Goal: Check status

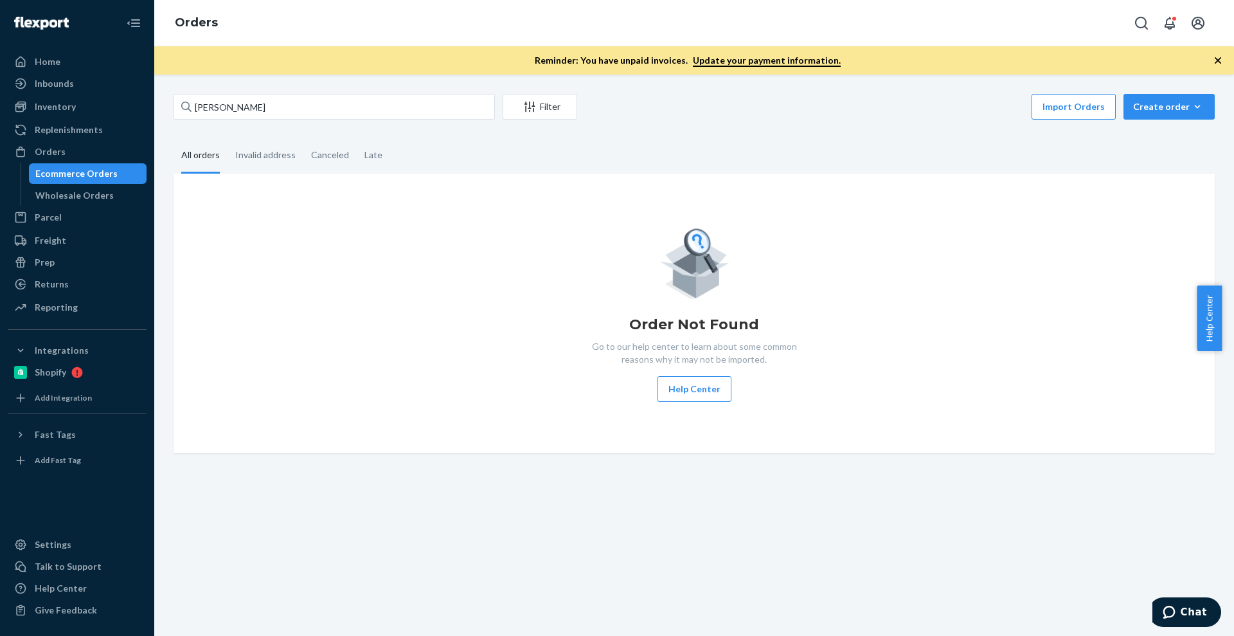
click at [105, 176] on div "Ecommerce Orders" at bounding box center [76, 173] width 82 height 13
click at [271, 116] on input "[PERSON_NAME]" at bounding box center [334, 107] width 321 height 26
paste input "[PERSON_NAME]"
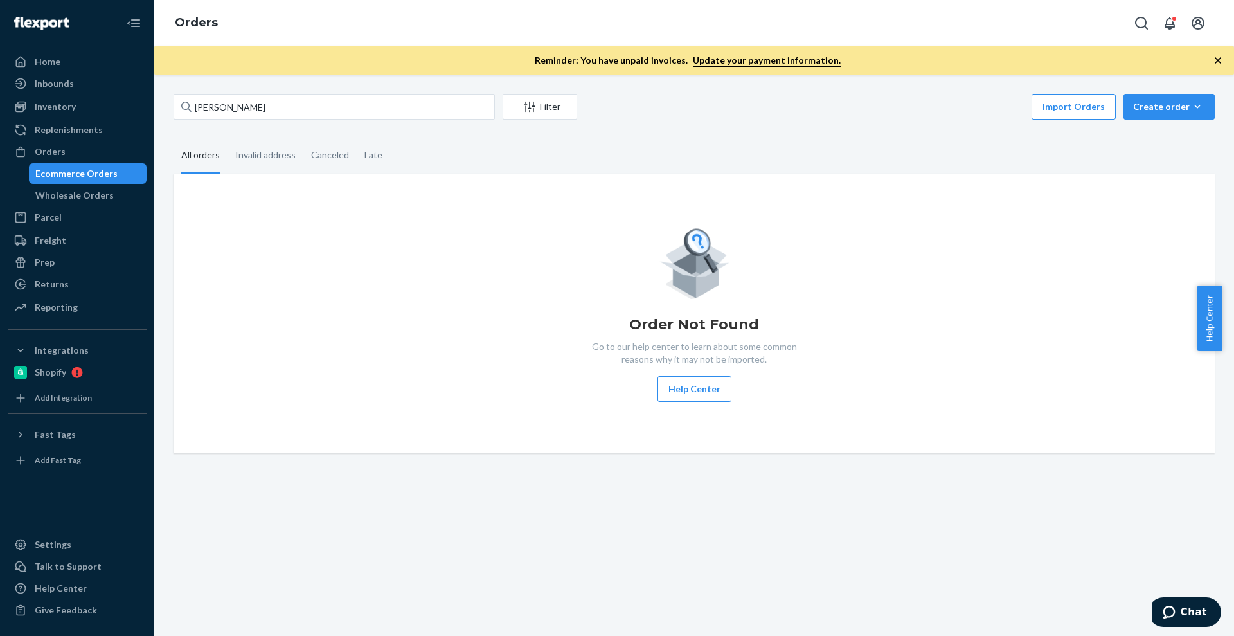
click at [81, 172] on div "Ecommerce Orders" at bounding box center [76, 173] width 82 height 13
click at [304, 114] on input "[PERSON_NAME]" at bounding box center [334, 107] width 321 height 26
paste input "[PERSON_NAME]"
click at [304, 114] on input "[PERSON_NAME]" at bounding box center [334, 107] width 321 height 26
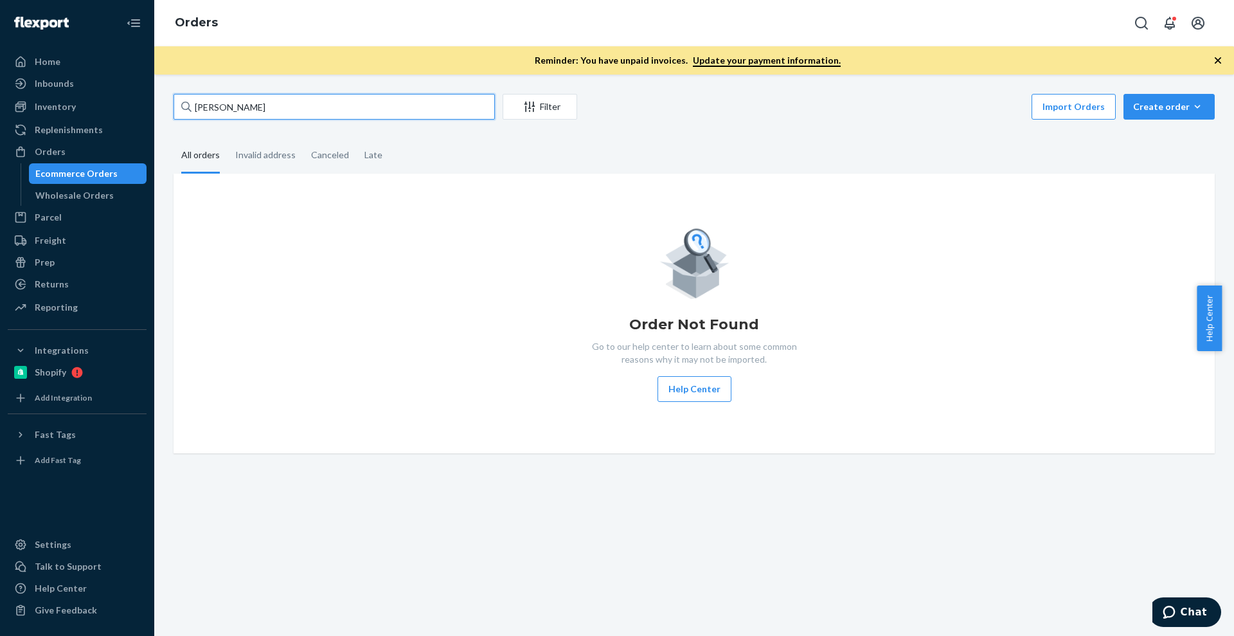
type input "[PERSON_NAME]"
